Goal: Task Accomplishment & Management: Complete application form

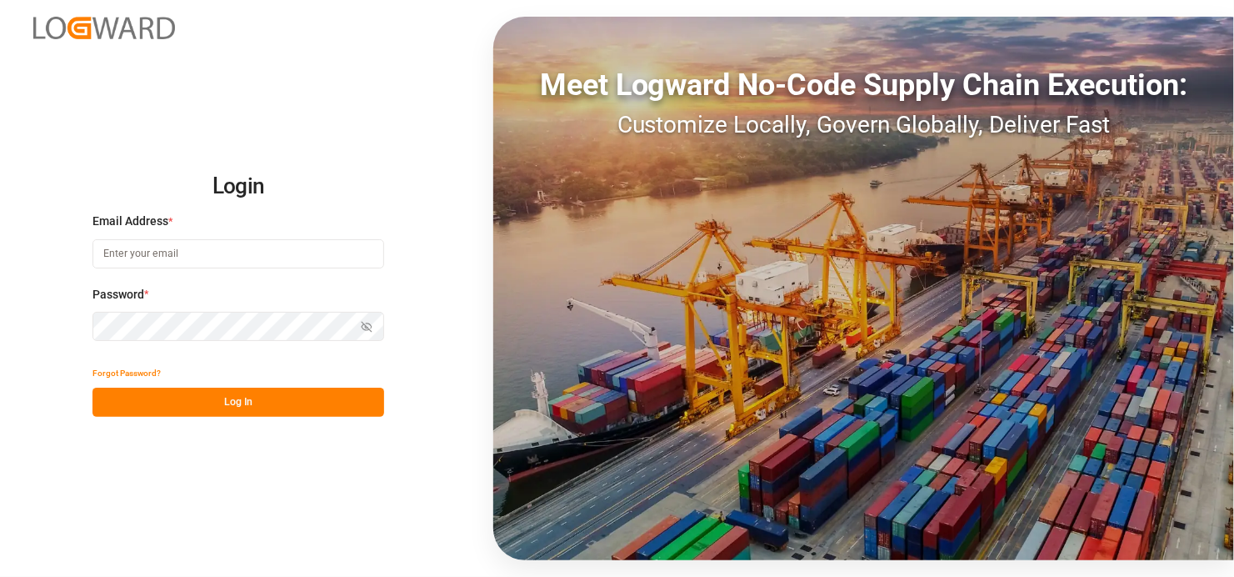
type input "[EMAIL_ADDRESS][DOMAIN_NAME]"
click at [259, 413] on button "Log In" at bounding box center [239, 402] width 292 height 29
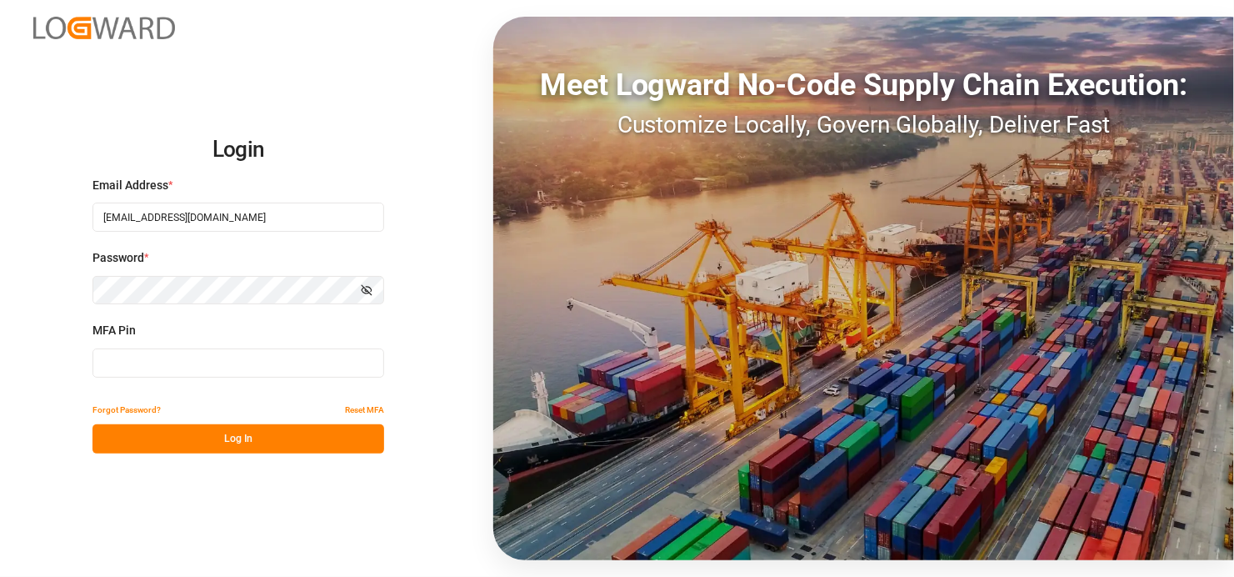
click at [140, 361] on input at bounding box center [239, 362] width 292 height 29
type input "047223"
click at [217, 437] on button "Log In" at bounding box center [239, 438] width 292 height 29
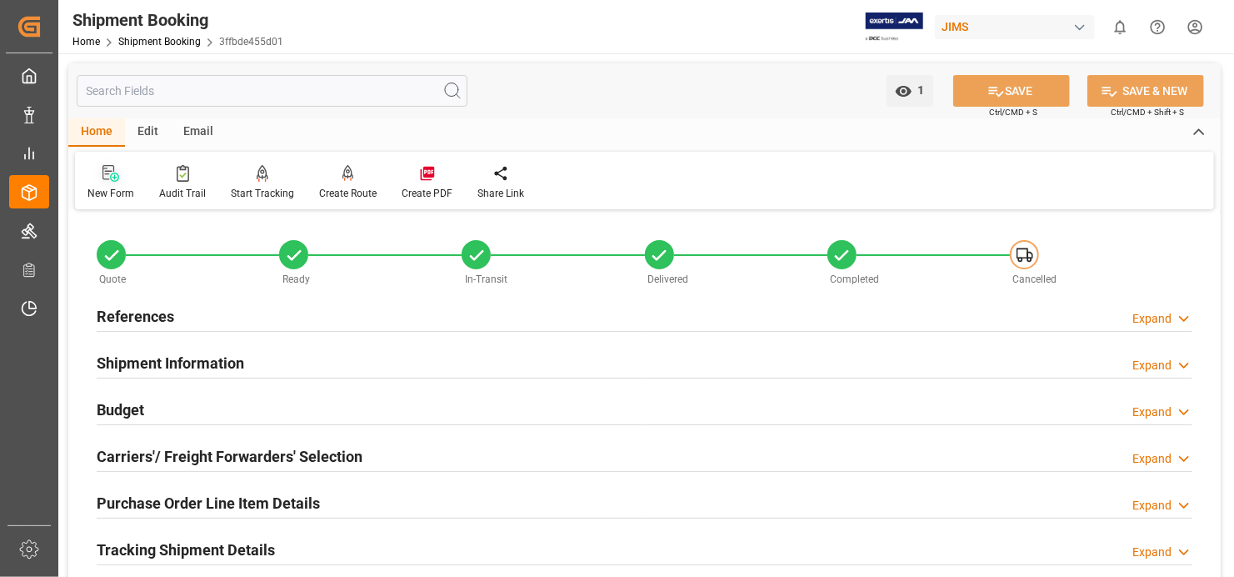
click at [93, 186] on div "New Form" at bounding box center [111, 193] width 47 height 15
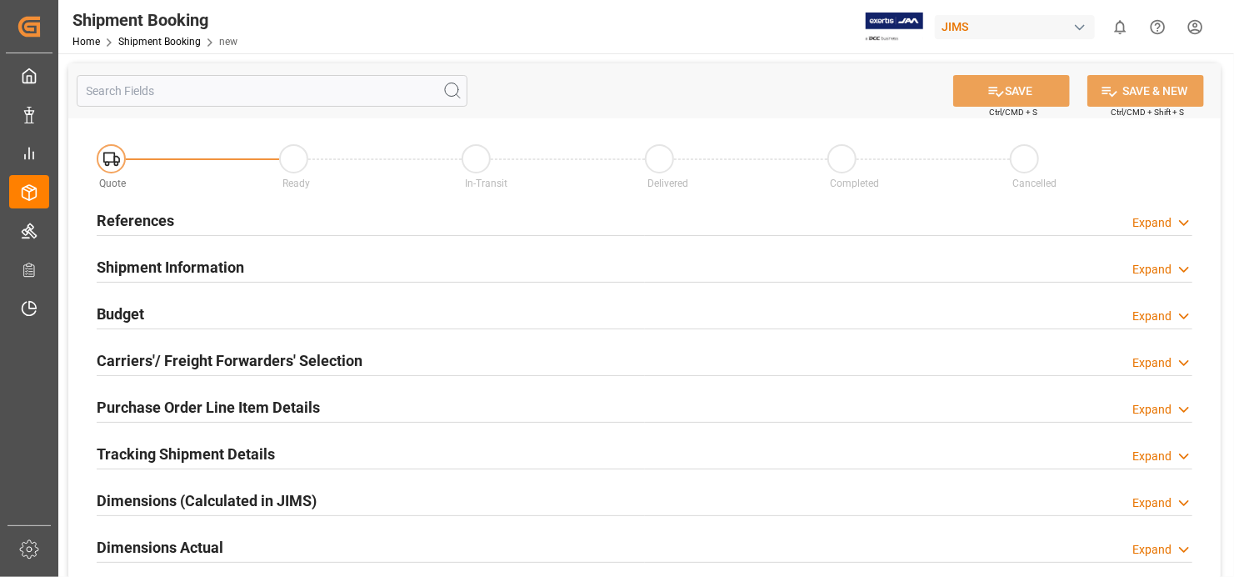
click at [146, 223] on h2 "References" at bounding box center [136, 220] width 78 height 23
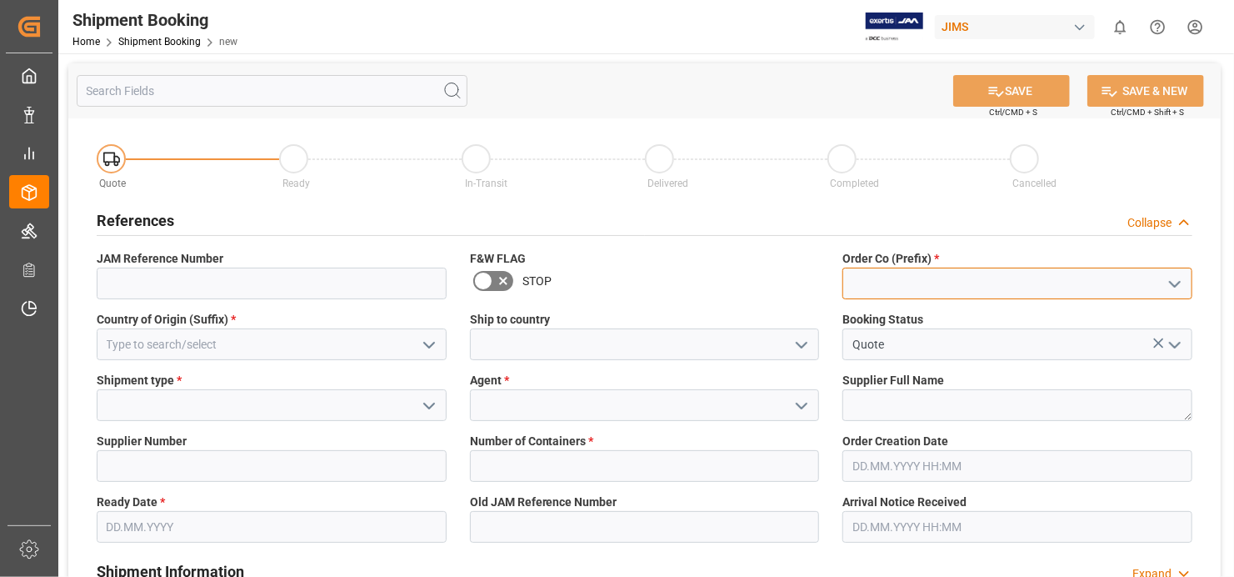
click at [1039, 282] on input at bounding box center [1018, 284] width 350 height 32
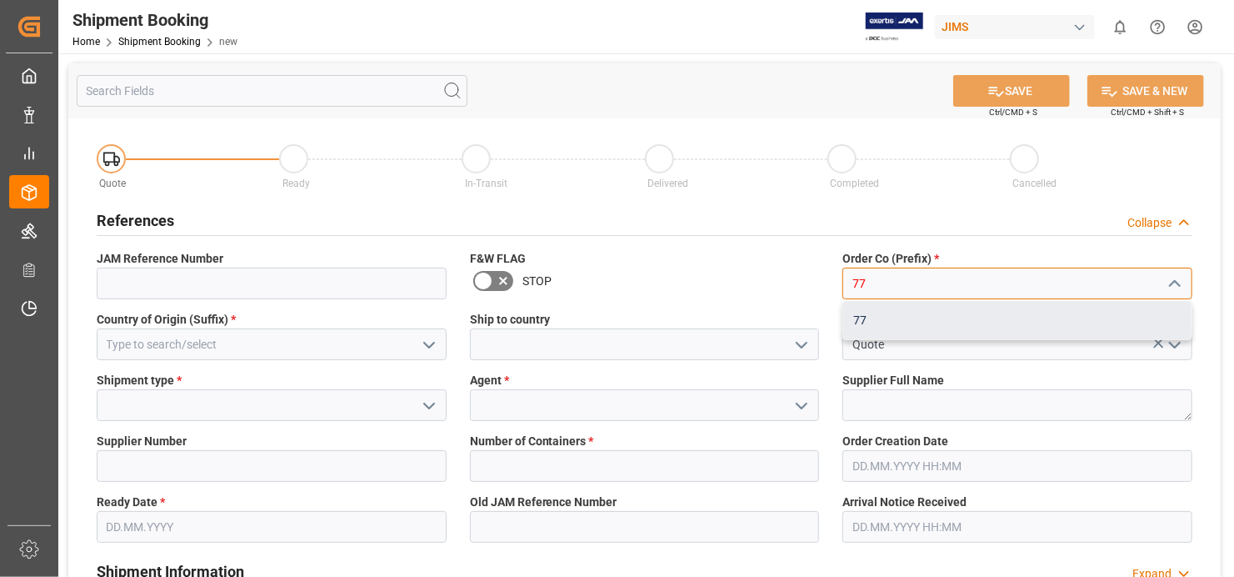
click at [1032, 312] on div "77" at bounding box center [1017, 321] width 348 height 38
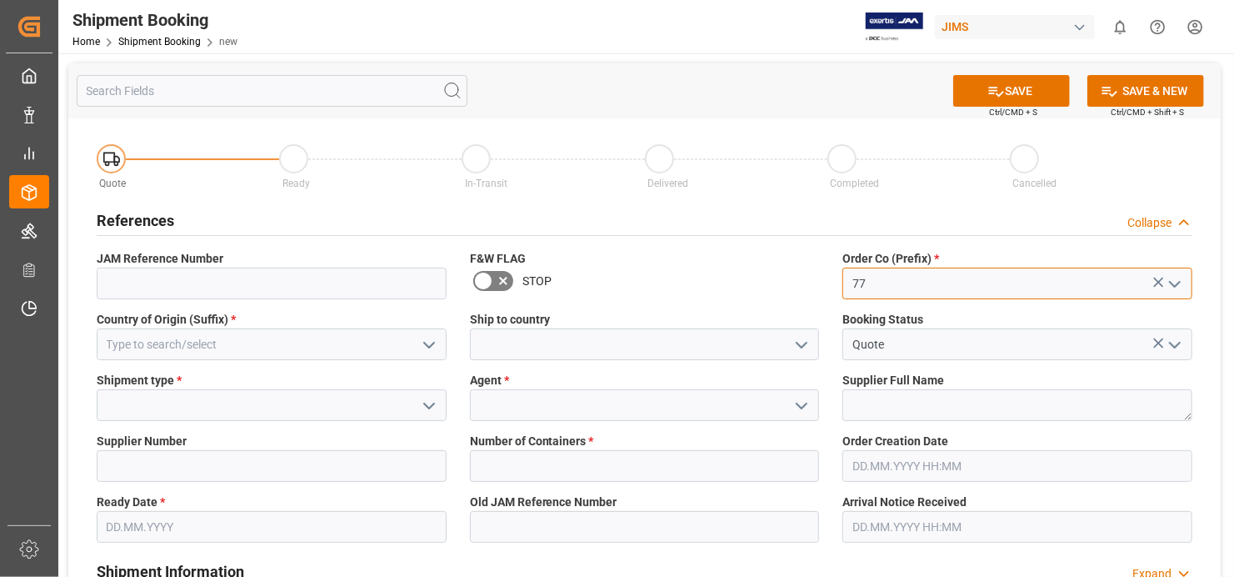
type input "77"
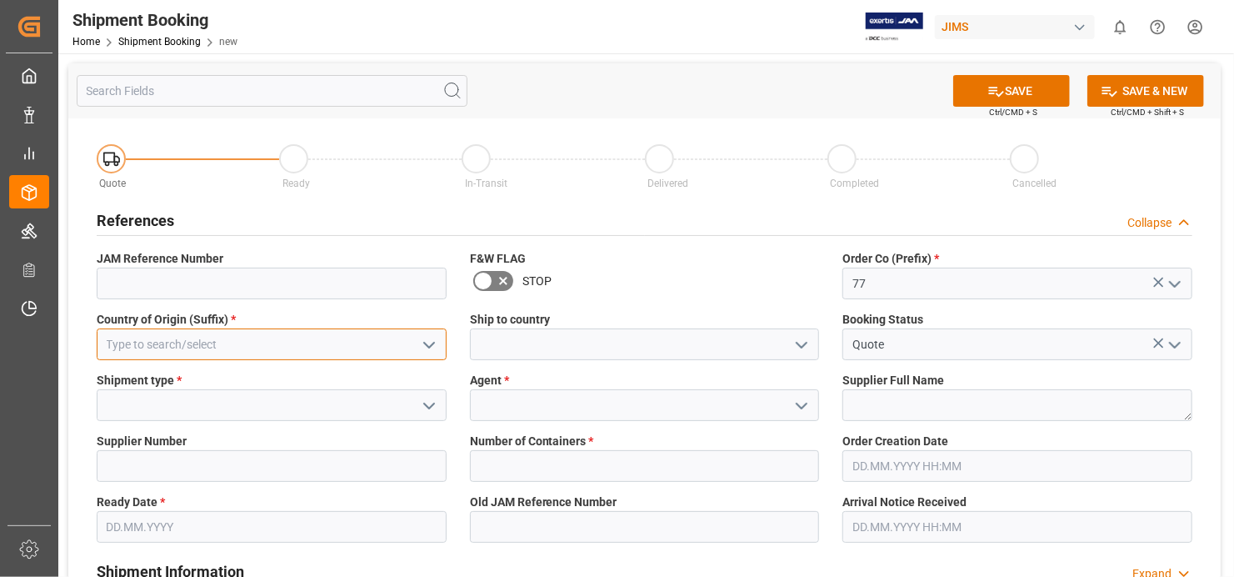
click at [347, 350] on input at bounding box center [272, 344] width 350 height 32
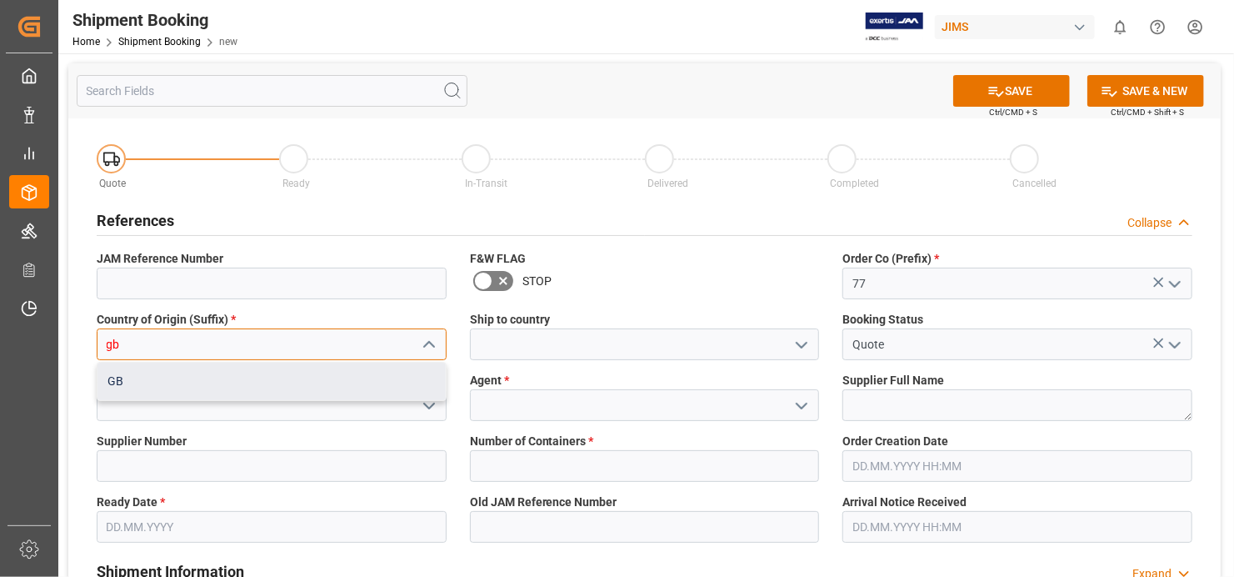
click at [226, 367] on div "GB" at bounding box center [272, 382] width 348 height 38
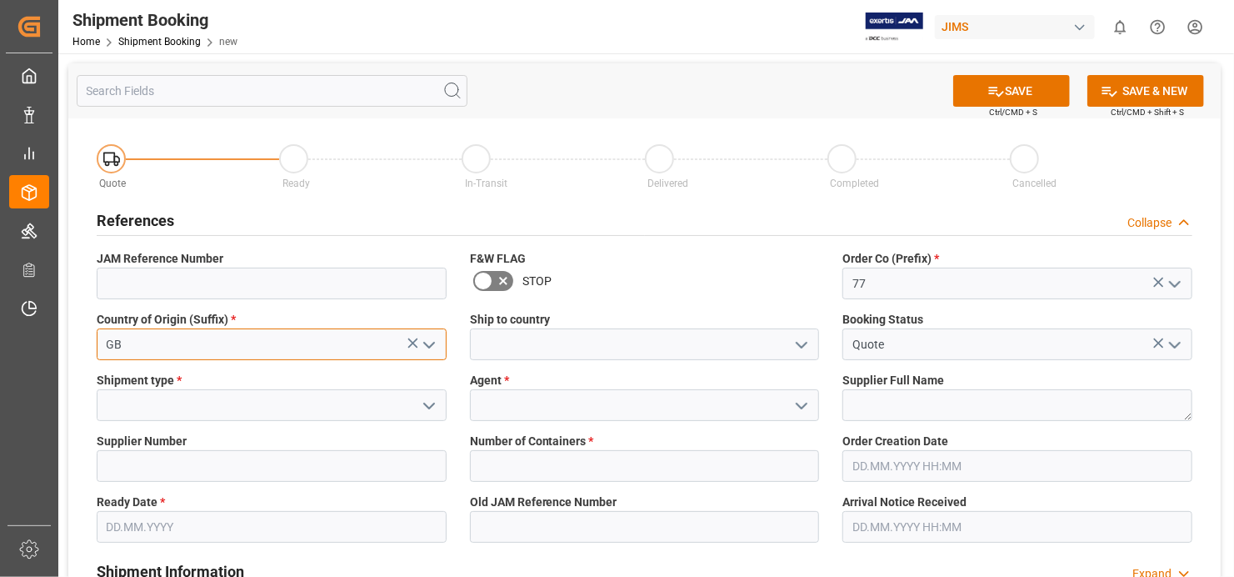
type input "GB"
click at [431, 403] on icon "open menu" at bounding box center [429, 406] width 20 height 20
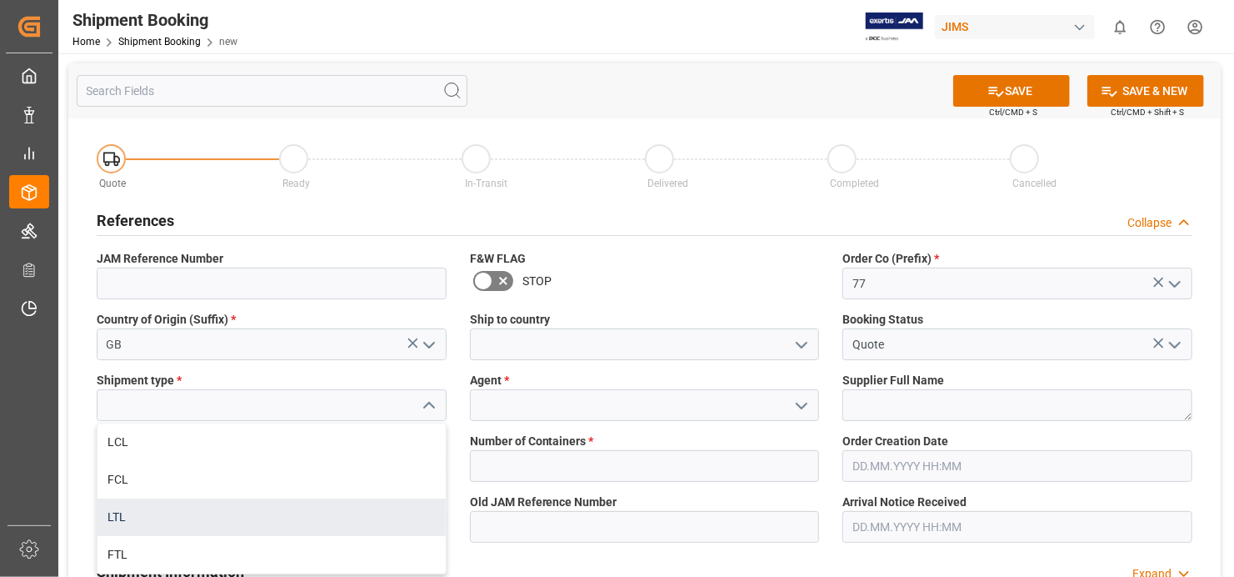
click at [280, 518] on div "LTL" at bounding box center [272, 517] width 348 height 38
type input "LTL"
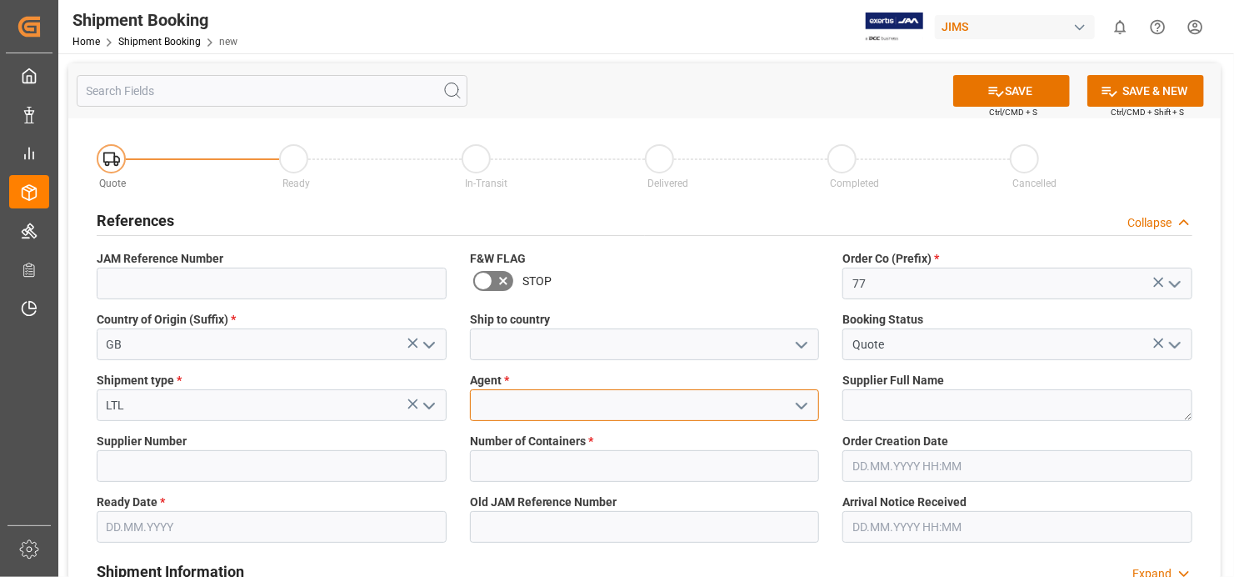
click at [658, 408] on input at bounding box center [645, 405] width 350 height 32
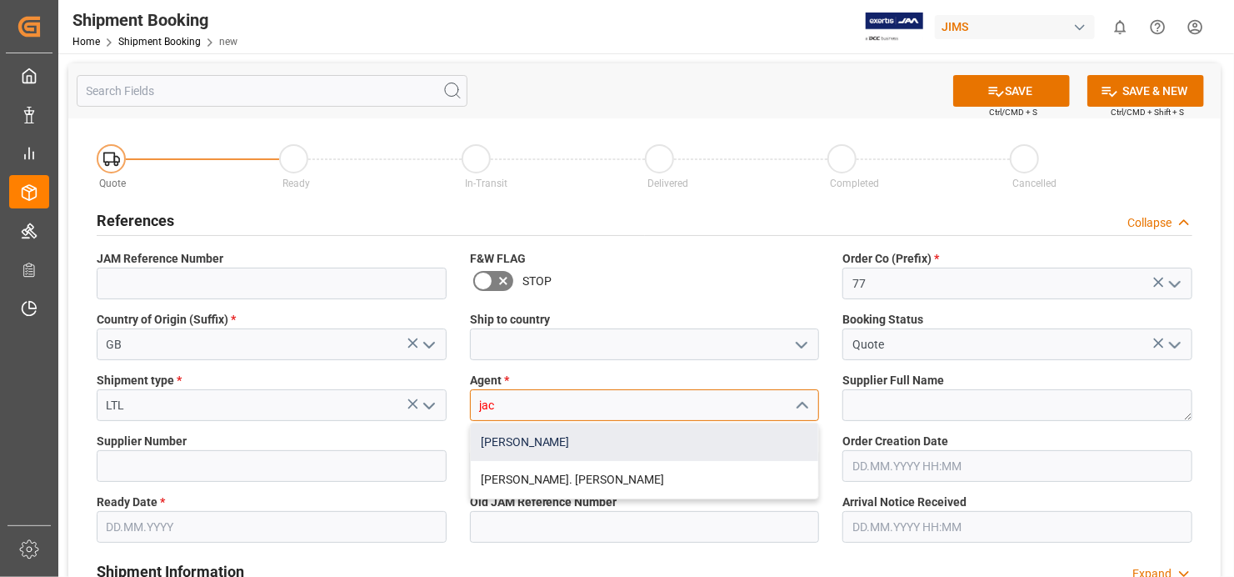
click at [603, 434] on div "[PERSON_NAME]" at bounding box center [645, 442] width 348 height 38
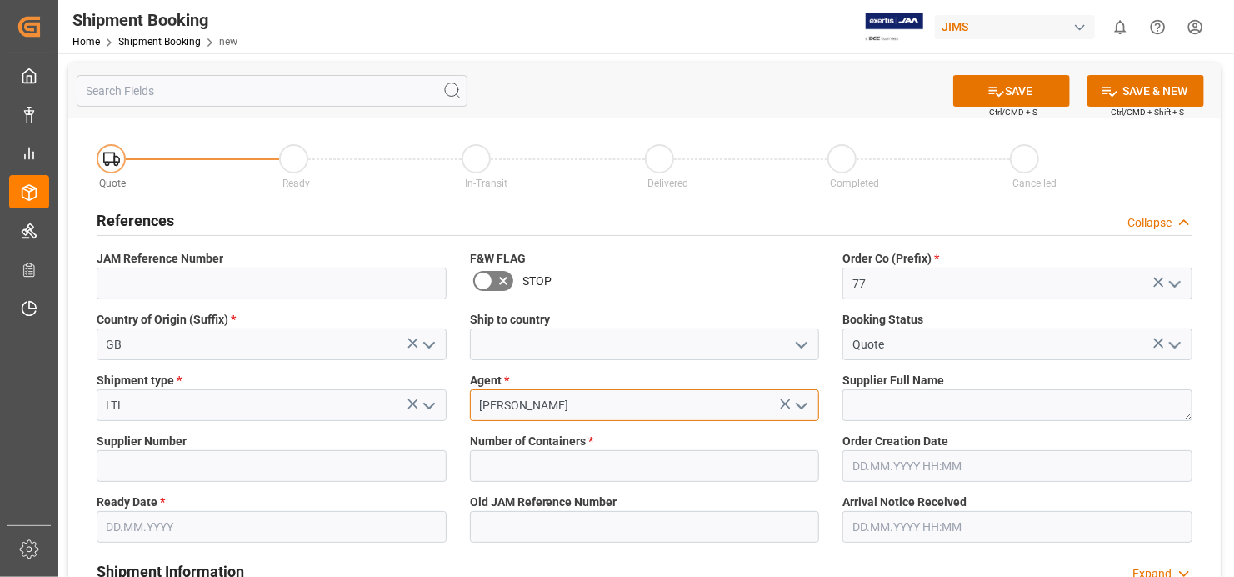
type input "[PERSON_NAME]"
click at [1043, 410] on textarea at bounding box center [1018, 405] width 350 height 32
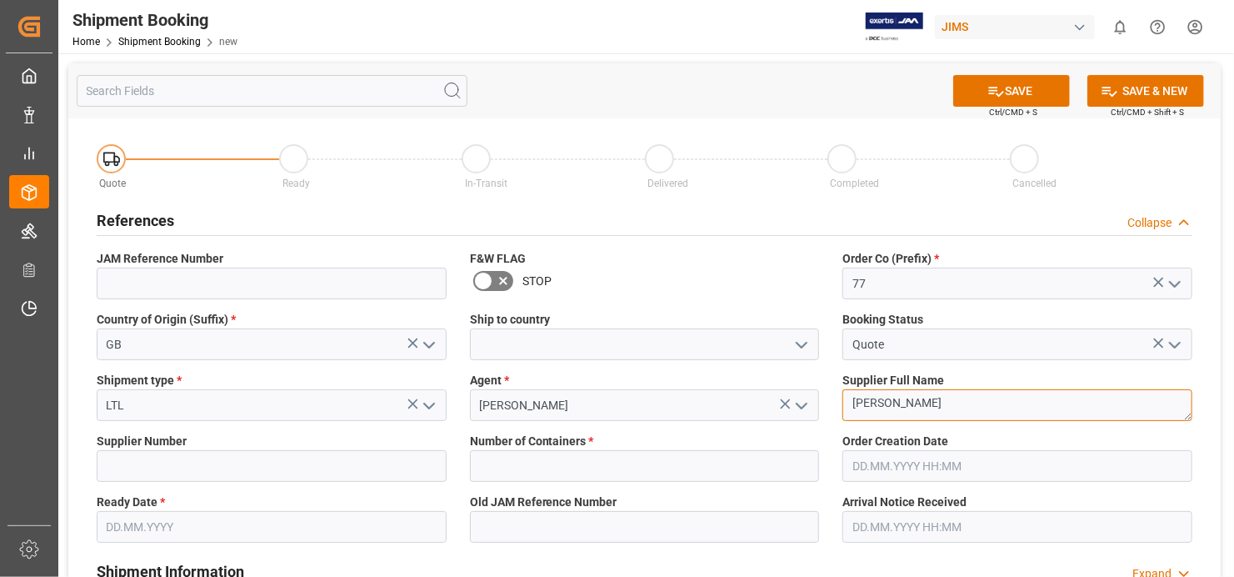
type textarea "[PERSON_NAME]"
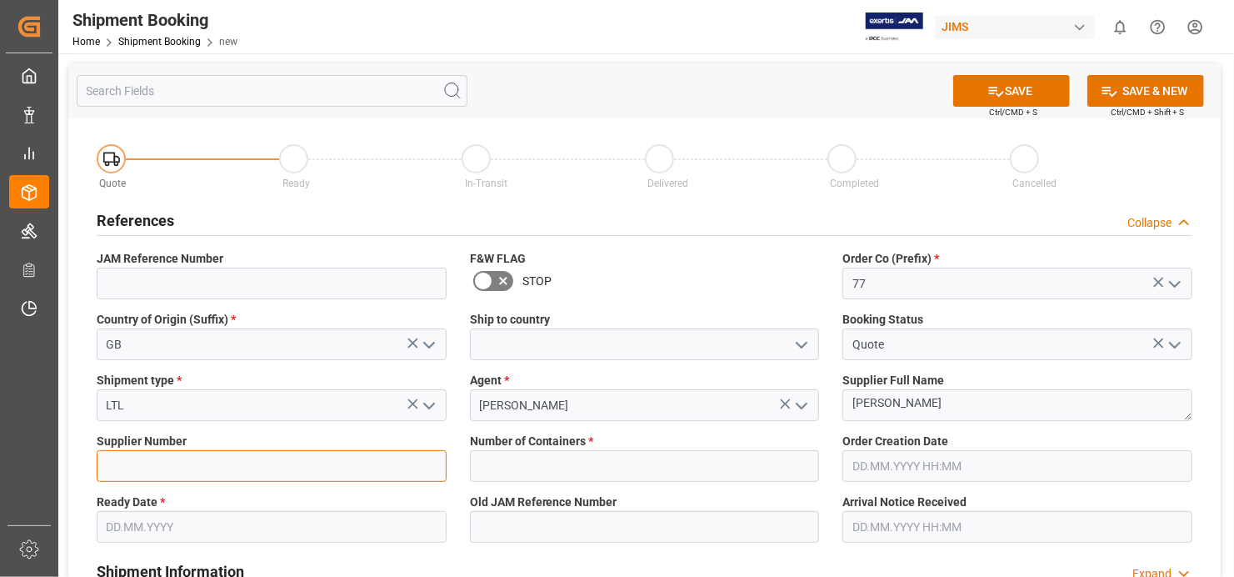
click at [148, 454] on input at bounding box center [272, 466] width 350 height 32
type input "12186"
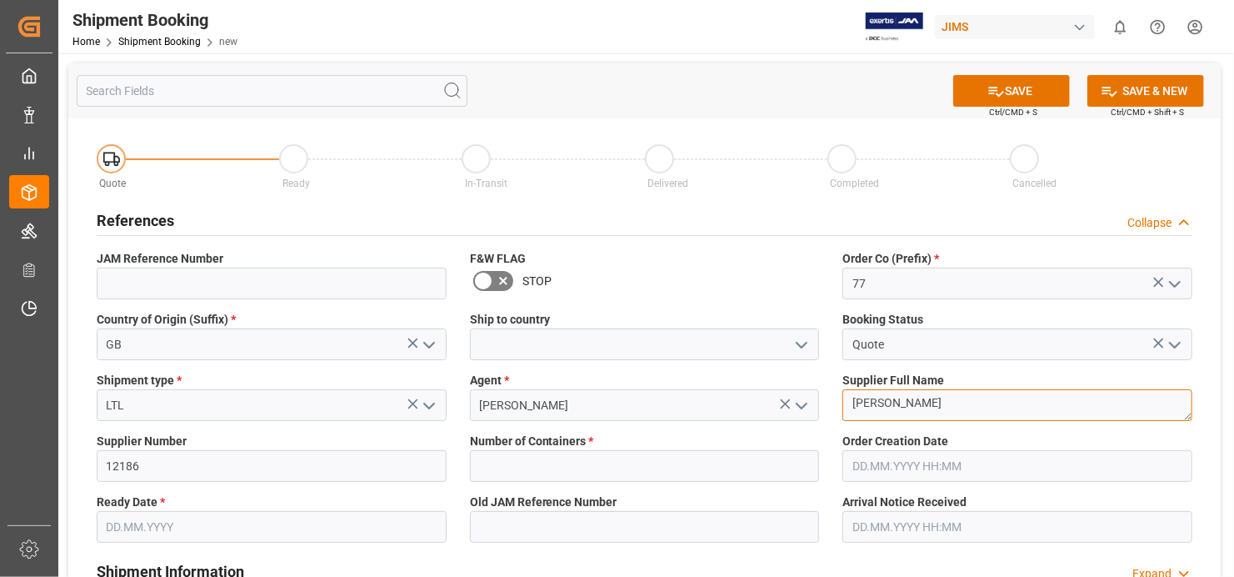
click at [967, 402] on textarea "[PERSON_NAME]" at bounding box center [1018, 405] width 350 height 32
type textarea "M"
paste textarea "[PERSON_NAME] Amplification plc (GBP)"
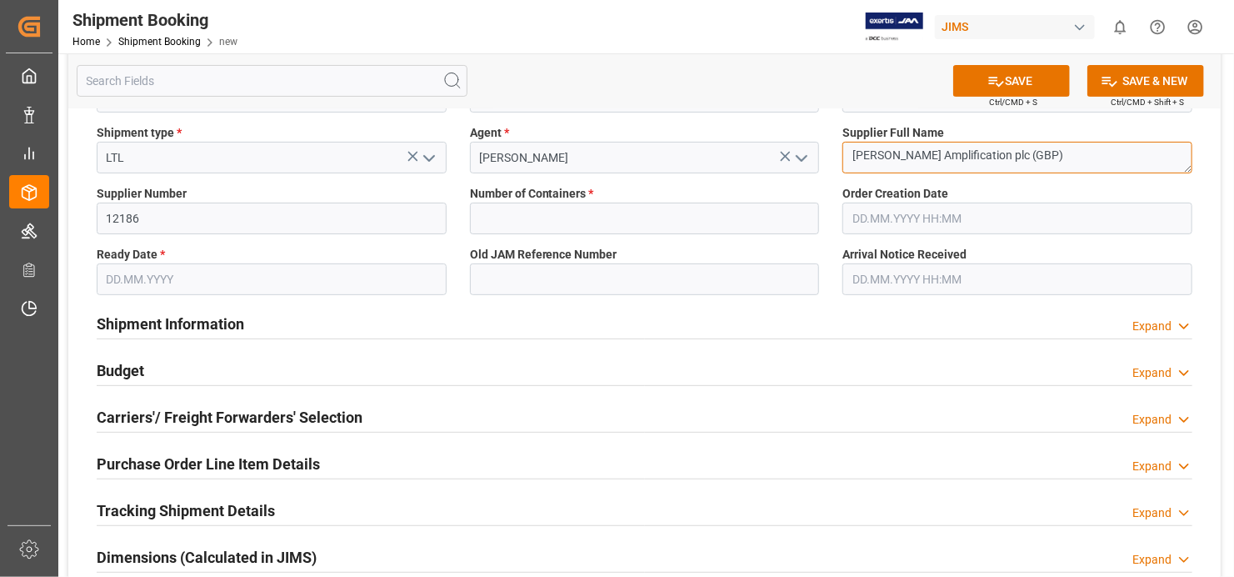
scroll to position [250, 0]
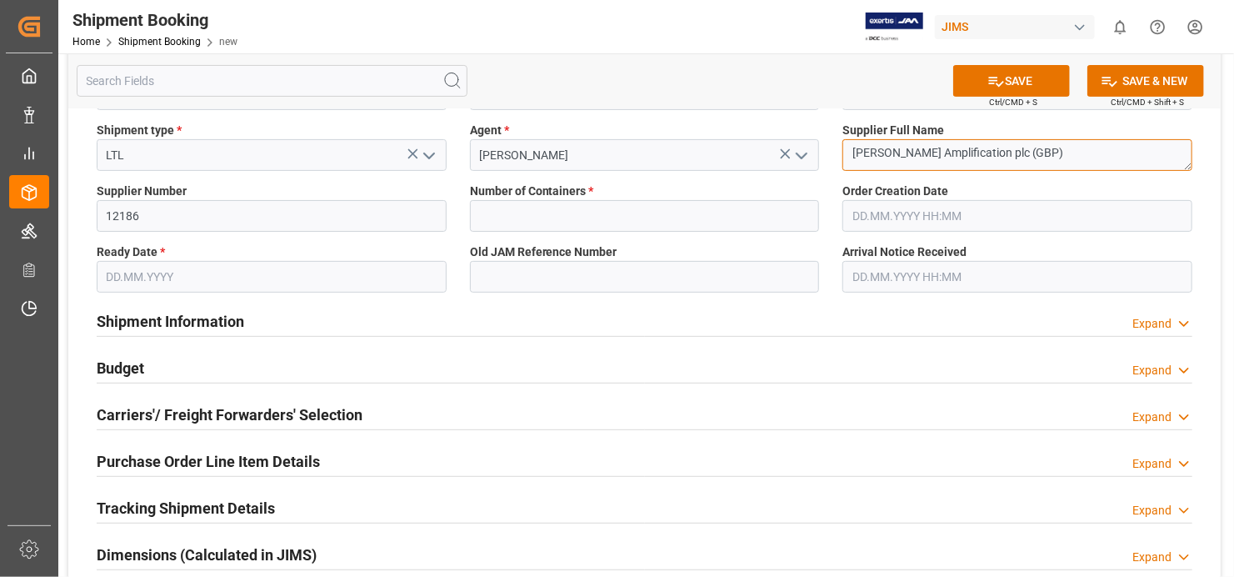
type textarea "[PERSON_NAME] Amplification plc (GBP)"
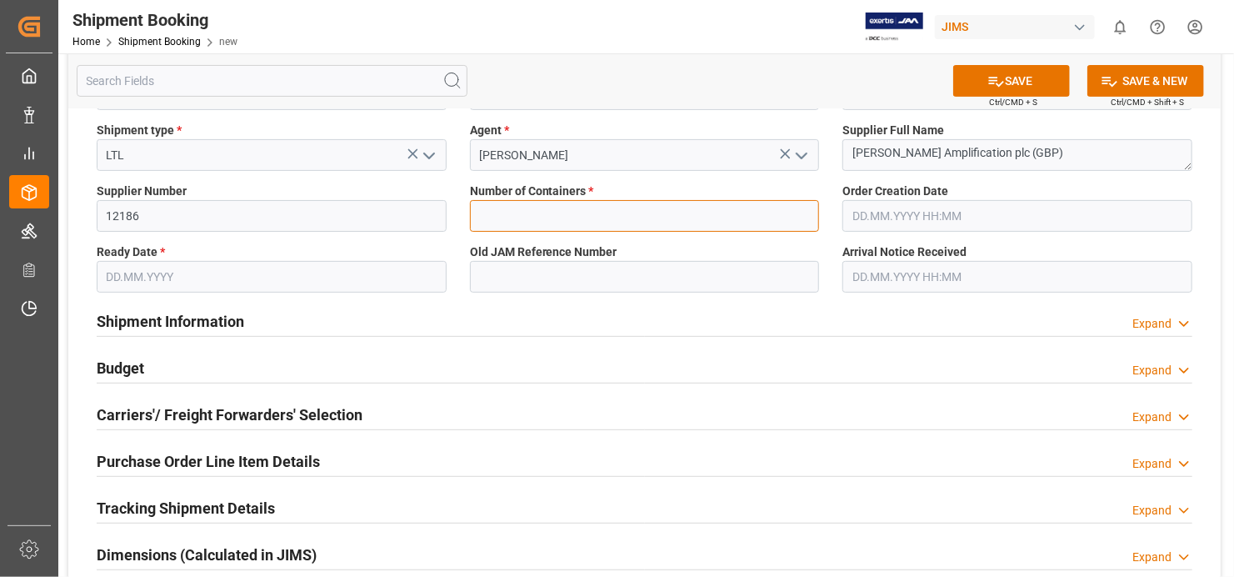
click at [795, 217] on input "text" at bounding box center [645, 216] width 350 height 32
type input "0"
click at [424, 274] on input "text" at bounding box center [272, 277] width 350 height 32
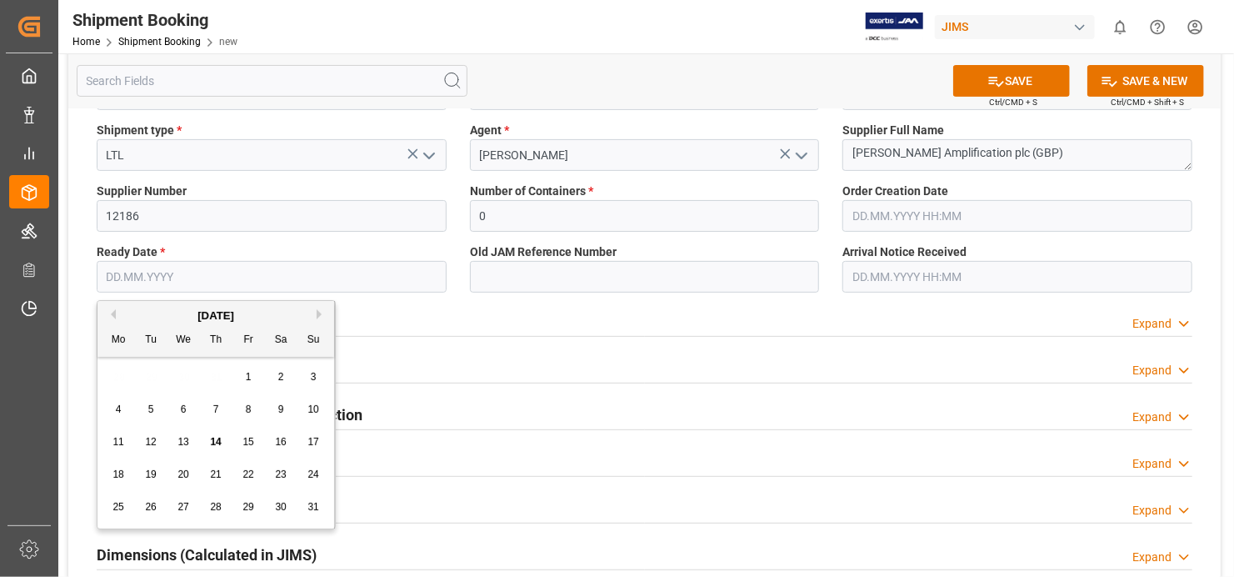
click at [222, 443] on div "14" at bounding box center [216, 443] width 21 height 20
type input "[DATE]"
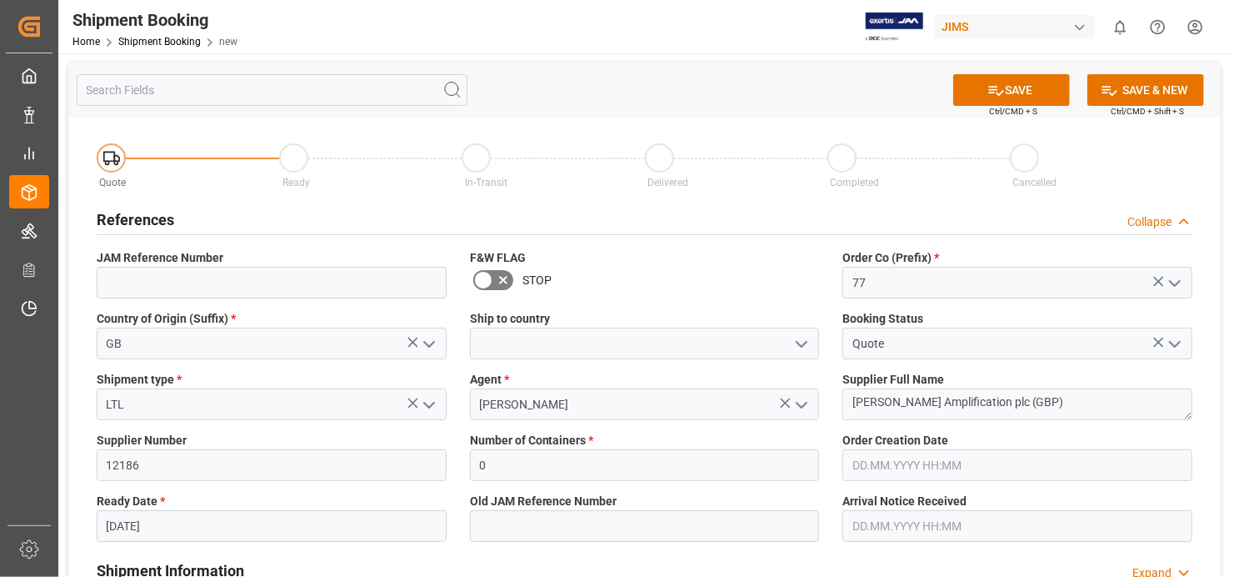
scroll to position [0, 0]
click at [999, 87] on icon at bounding box center [997, 92] width 18 height 18
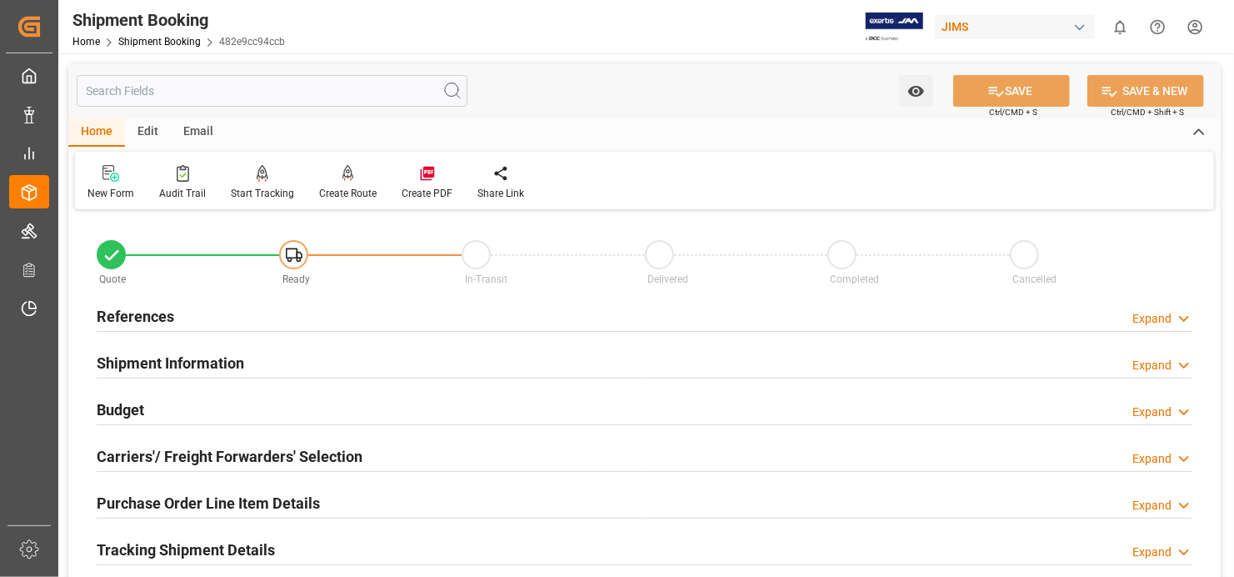
click at [142, 318] on h2 "References" at bounding box center [136, 316] width 78 height 23
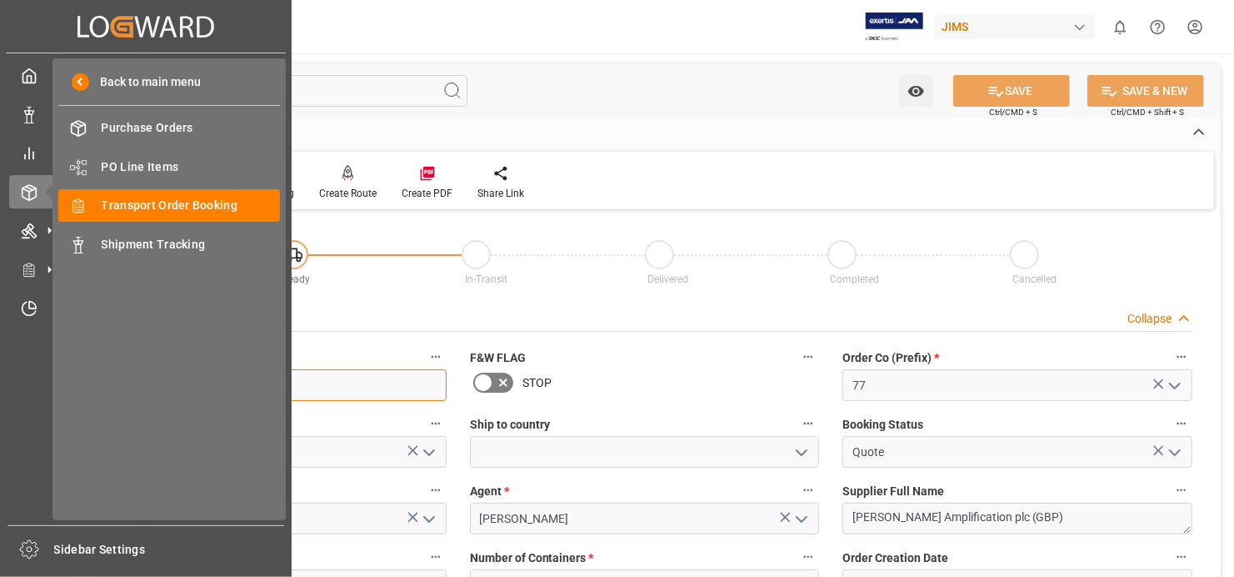
drag, startPoint x: 173, startPoint y: 385, endPoint x: 66, endPoint y: 385, distance: 107.5
click at [56, 377] on div "Created by potrace 1.15, written by Peter Selinger 2001-2017 Created by potrace…" at bounding box center [617, 288] width 1234 height 577
click at [66, 385] on div "Back to main menu Purchase Orders Purchase Orders PO Line Items PO Line Items T…" at bounding box center [169, 289] width 233 height 462
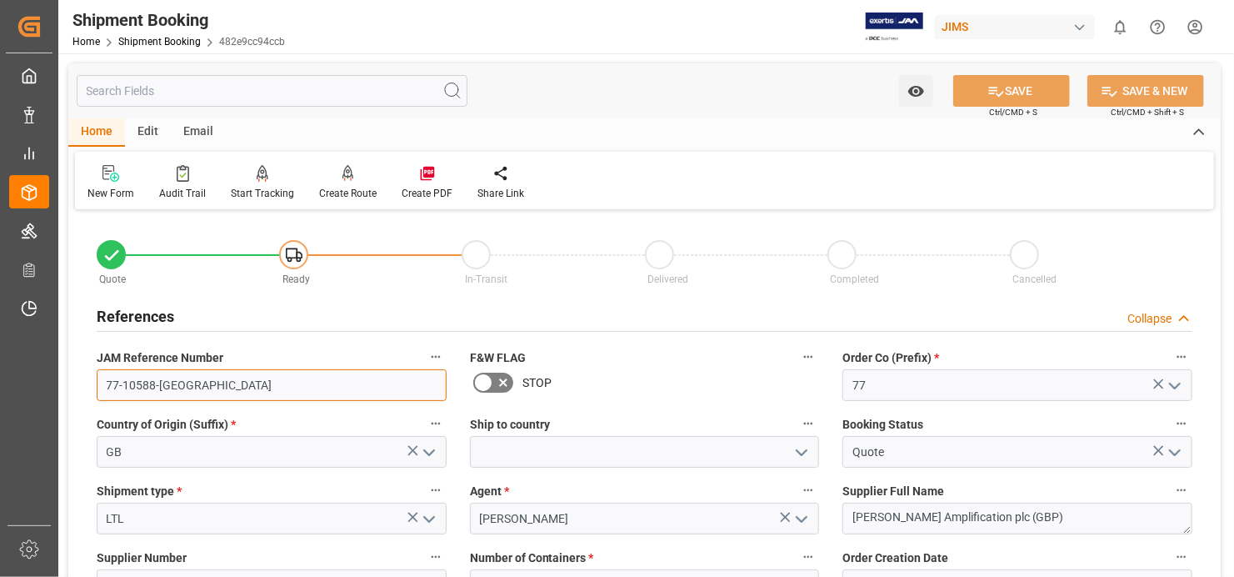
drag, startPoint x: 172, startPoint y: 386, endPoint x: 97, endPoint y: 389, distance: 75.1
click at [97, 389] on input "77-10588-GB" at bounding box center [272, 385] width 350 height 32
